Goal: Task Accomplishment & Management: Manage account settings

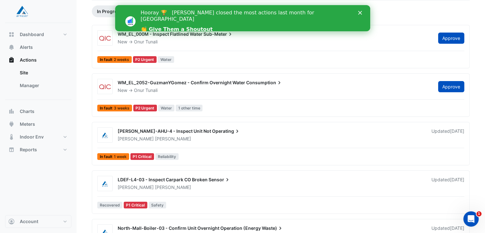
scroll to position [64, 0]
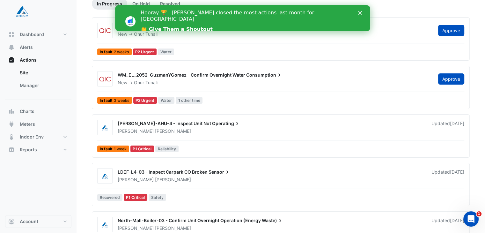
click at [175, 126] on div "[PERSON_NAME]-AHU-4 - Inspect Unit Not Operating" at bounding box center [271, 124] width 306 height 8
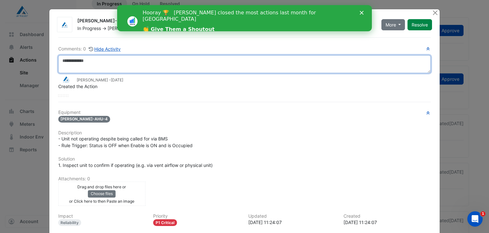
click at [115, 56] on textarea at bounding box center [244, 64] width 373 height 18
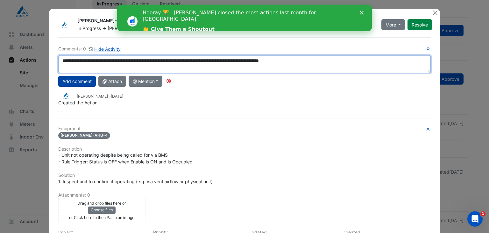
type textarea "**********"
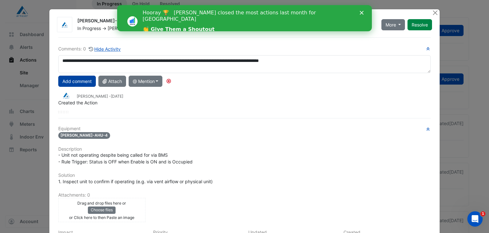
click at [70, 81] on button "Add comment" at bounding box center [77, 80] width 38 height 11
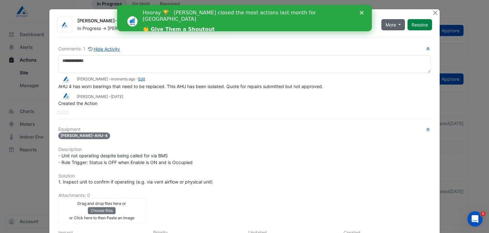
click at [394, 25] on button "More" at bounding box center [394, 24] width 24 height 11
click at [399, 35] on button "On Hold" at bounding box center [404, 37] width 50 height 9
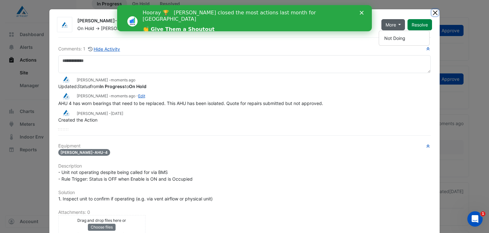
click at [433, 14] on button "Close" at bounding box center [435, 12] width 7 height 7
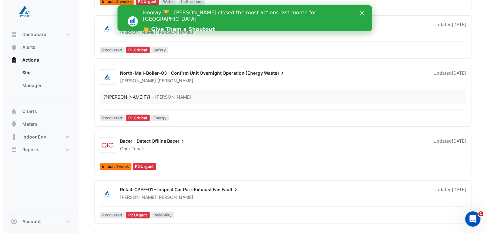
scroll to position [223, 0]
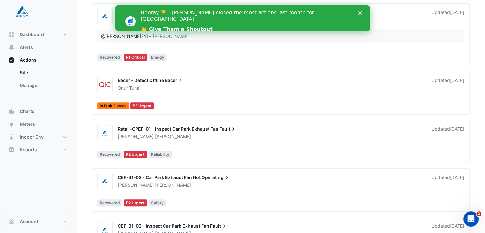
click at [185, 130] on span "Retail-CPEF-01 - Inspect Car Park Exhaust Fan" at bounding box center [168, 128] width 101 height 5
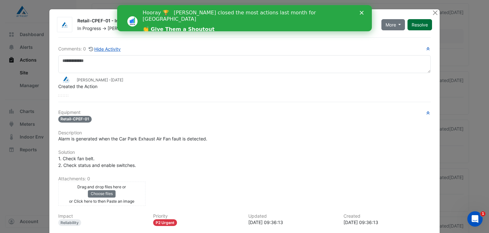
click at [418, 22] on button "Resolve" at bounding box center [420, 24] width 25 height 11
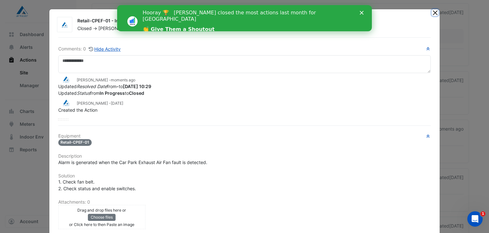
click at [435, 13] on button "Close" at bounding box center [435, 12] width 7 height 7
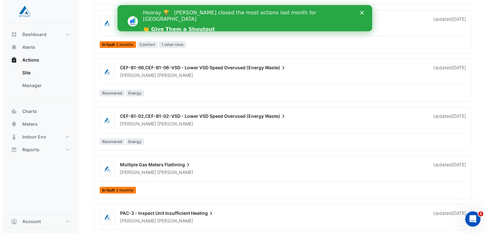
scroll to position [773, 0]
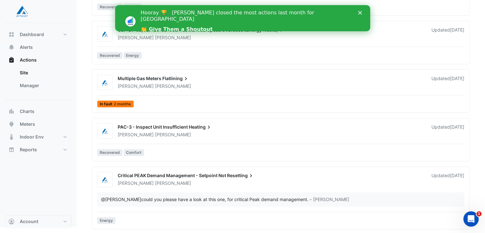
click at [367, 107] on div "In fault 2 months" at bounding box center [281, 104] width 368 height 9
